Goal: Information Seeking & Learning: Learn about a topic

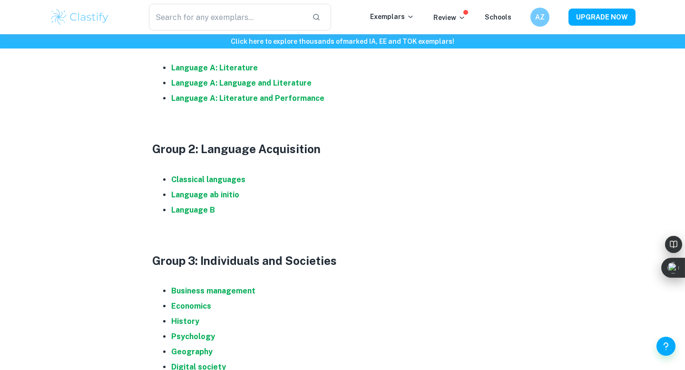
scroll to position [478, 0]
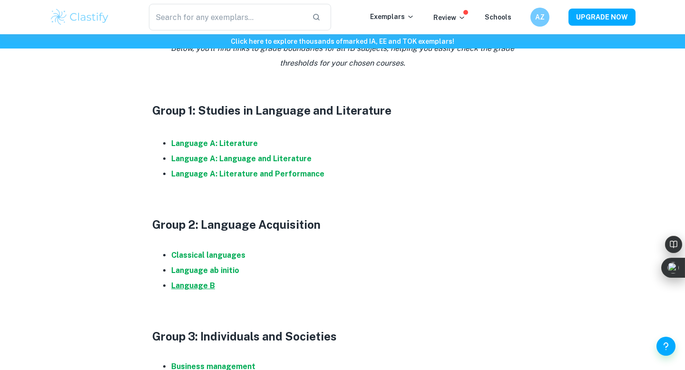
click at [206, 287] on strong "Language B" at bounding box center [193, 285] width 44 height 9
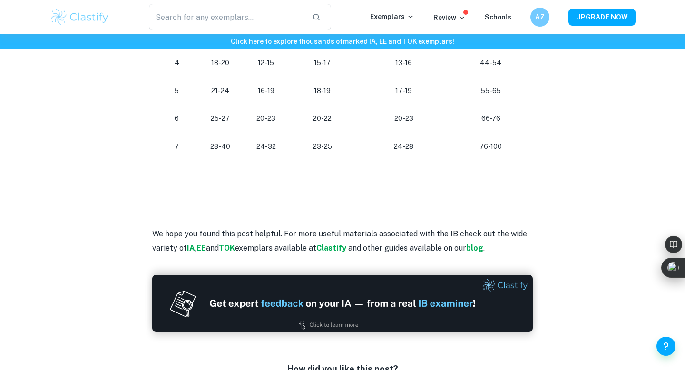
scroll to position [1323, 0]
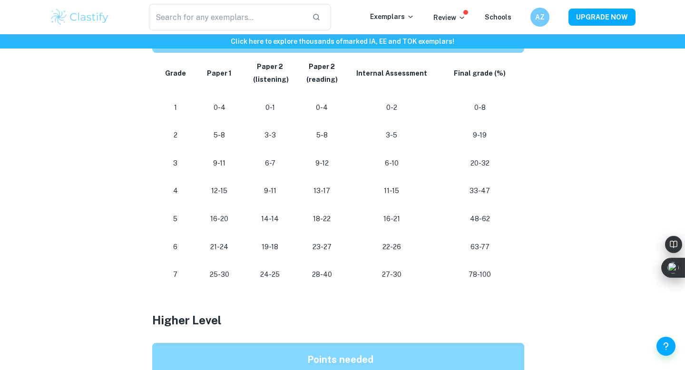
scroll to position [563, 0]
